Goal: Task Accomplishment & Management: Complete application form

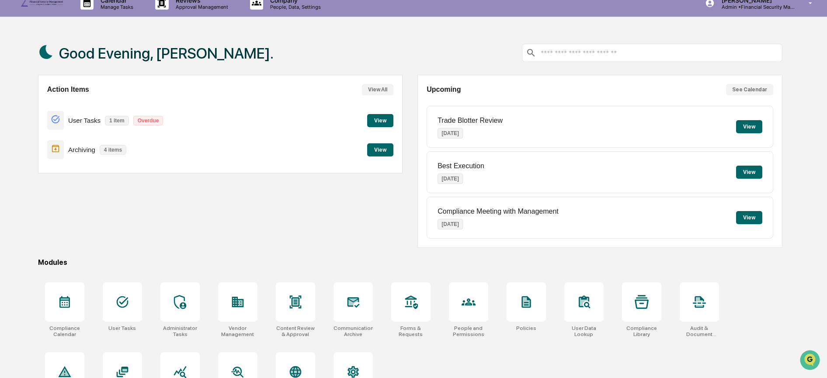
scroll to position [54, 0]
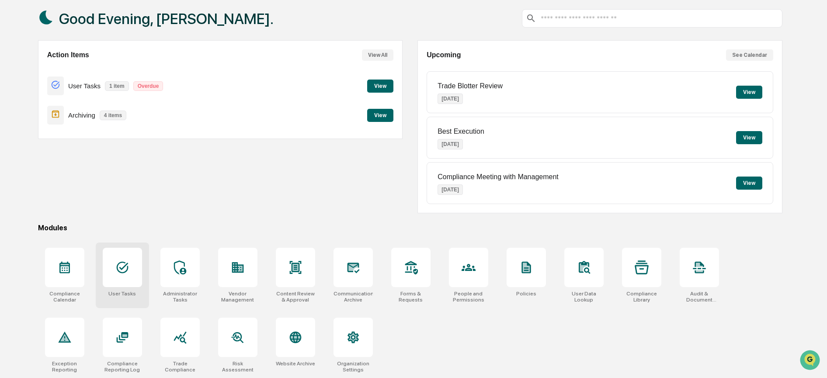
click at [125, 260] on icon at bounding box center [122, 267] width 14 height 14
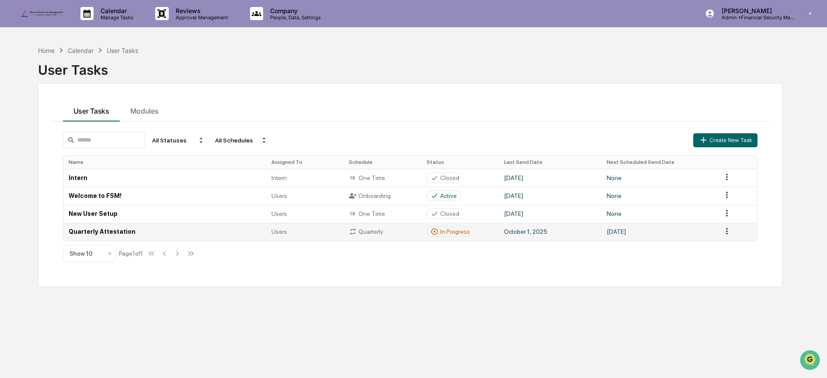
click at [115, 231] on td "Quarterly Attestation" at bounding box center [164, 232] width 203 height 18
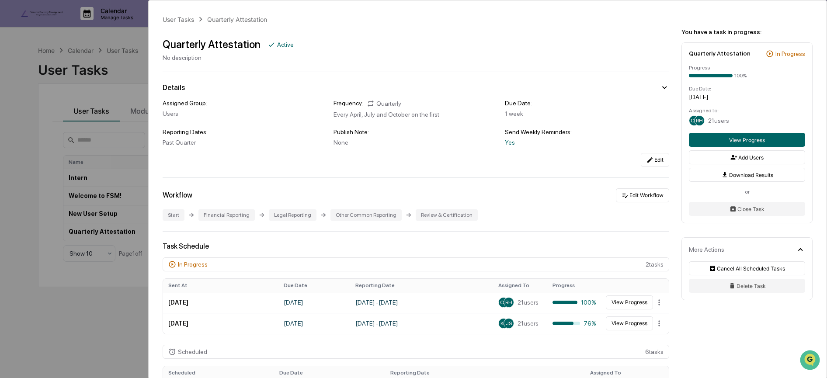
click at [127, 69] on div "User Tasks Quarterly Attestation Quarterly Attestation Active No description De…" at bounding box center [413, 189] width 827 height 378
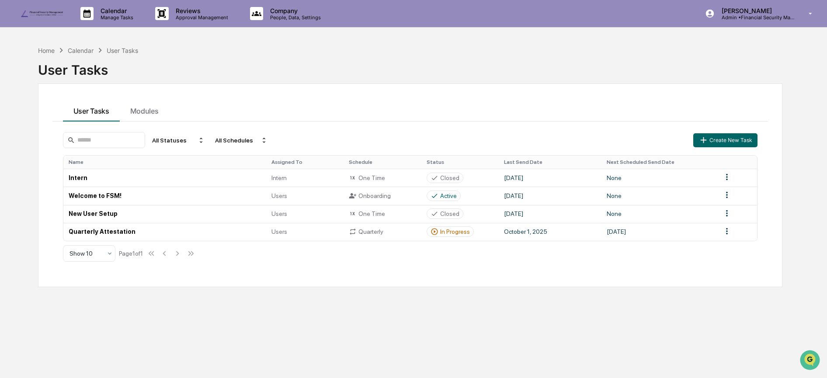
click at [44, 6] on link at bounding box center [47, 13] width 52 height 27
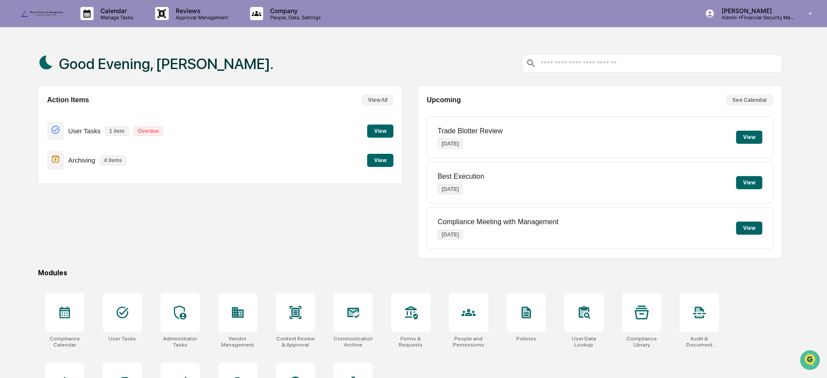
click at [393, 126] on button "View" at bounding box center [380, 131] width 26 height 13
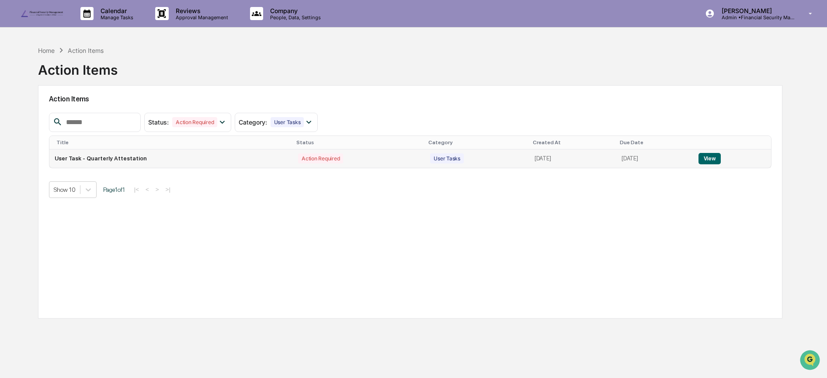
click at [704, 159] on button "View" at bounding box center [709, 158] width 22 height 11
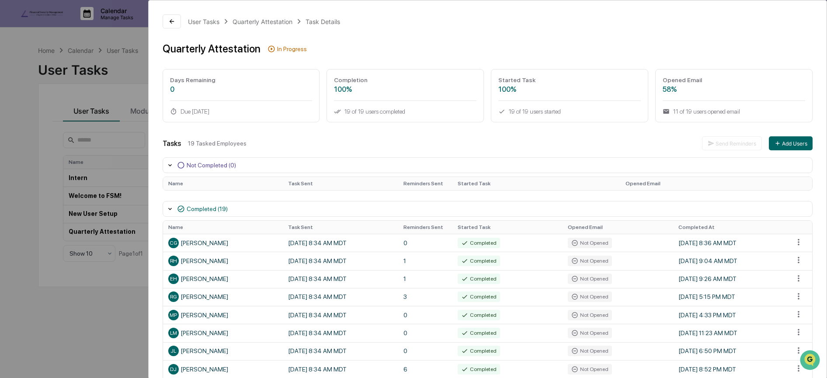
click at [52, 49] on div "User Tasks Quarterly Attestation Task Details Quarterly Attestation In Progress…" at bounding box center [413, 189] width 827 height 378
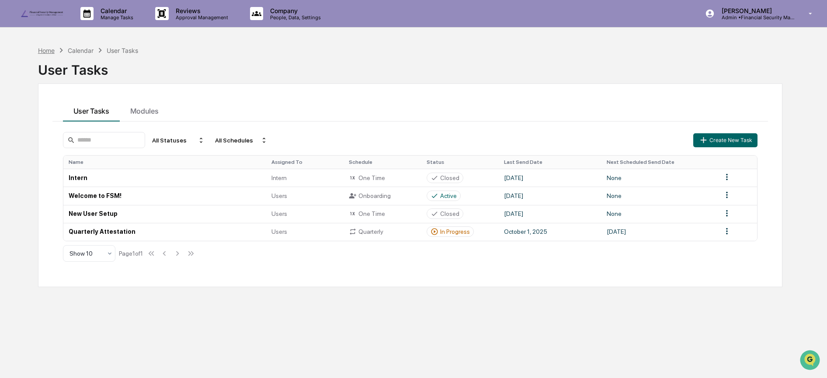
click at [50, 51] on div "Home" at bounding box center [46, 50] width 17 height 7
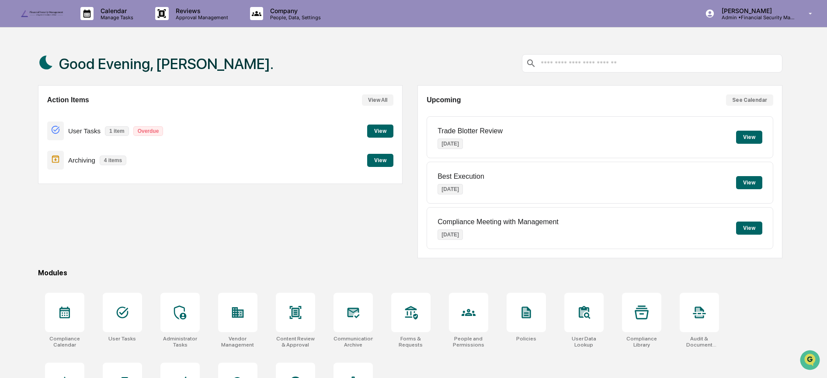
click at [381, 129] on button "View" at bounding box center [380, 131] width 26 height 13
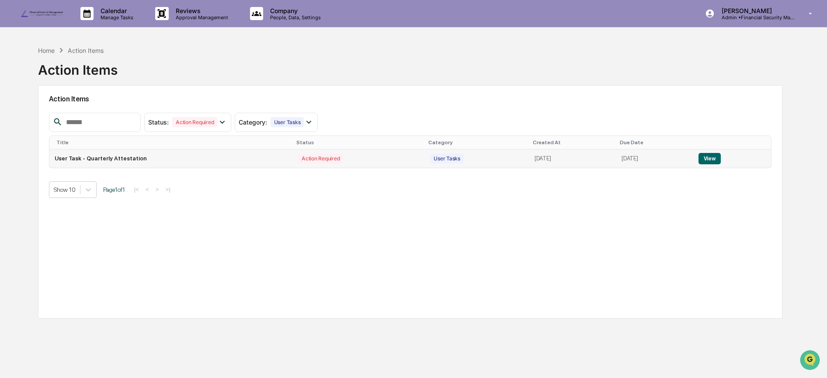
click at [710, 157] on button "View" at bounding box center [709, 158] width 22 height 11
